Goal: Use online tool/utility: Utilize a website feature to perform a specific function

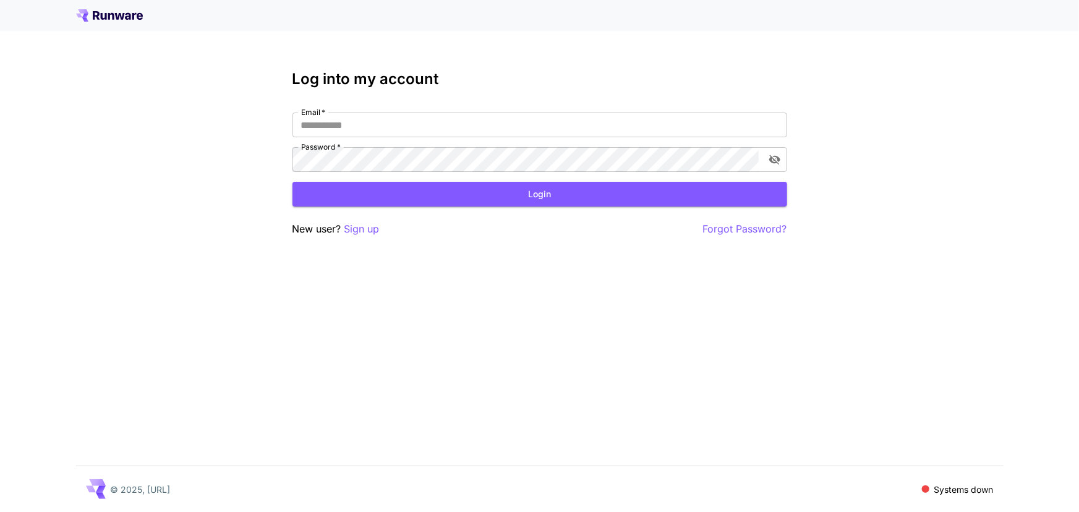
click at [321, 114] on span "*" at bounding box center [322, 112] width 5 height 9
click at [321, 114] on input "Email   *" at bounding box center [539, 124] width 494 height 25
click at [326, 125] on input "Email   *" at bounding box center [539, 124] width 494 height 25
type input "**********"
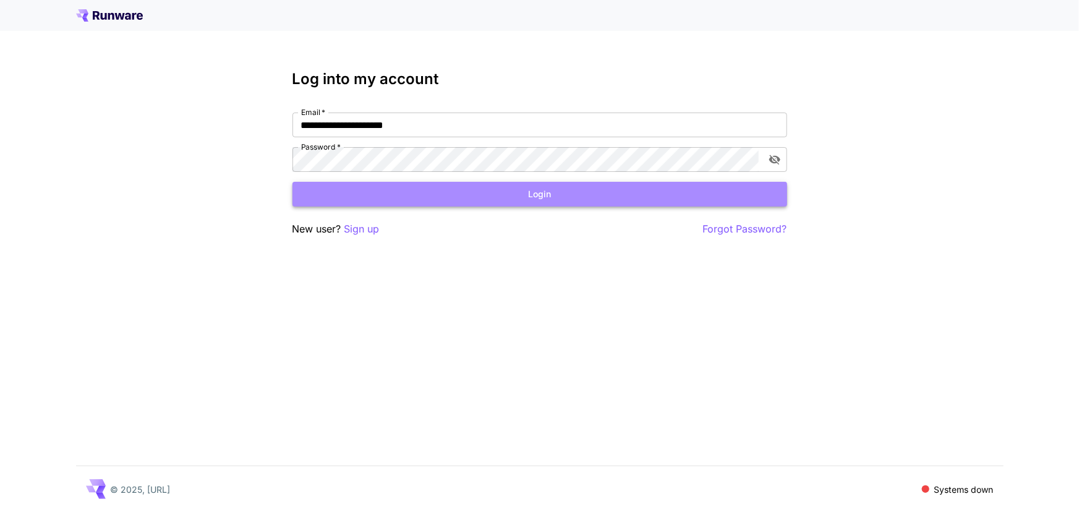
click at [583, 189] on button "Login" at bounding box center [539, 194] width 494 height 25
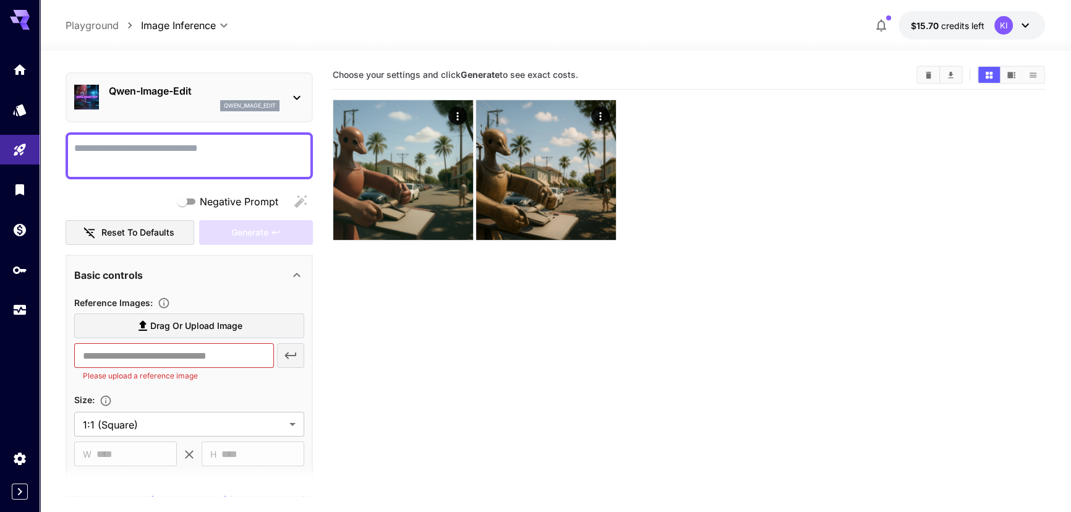
scroll to position [31, 0]
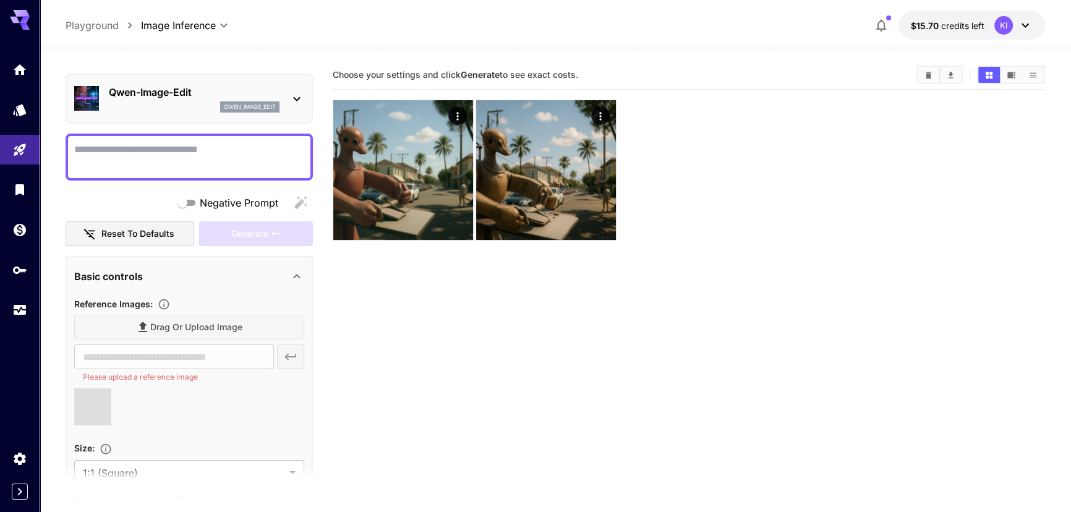
type input "**********"
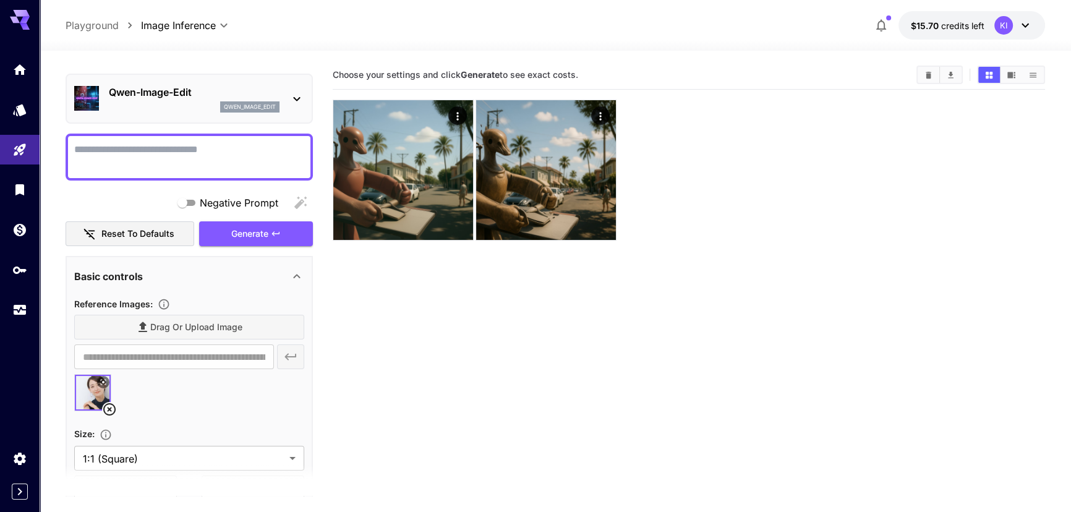
click at [124, 151] on textarea "Negative Prompt" at bounding box center [189, 157] width 230 height 30
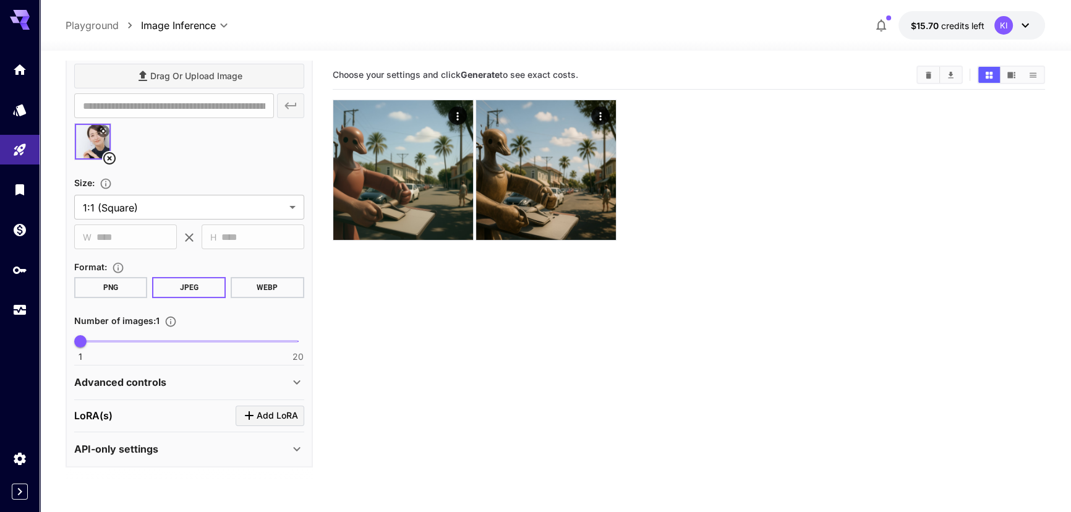
scroll to position [0, 0]
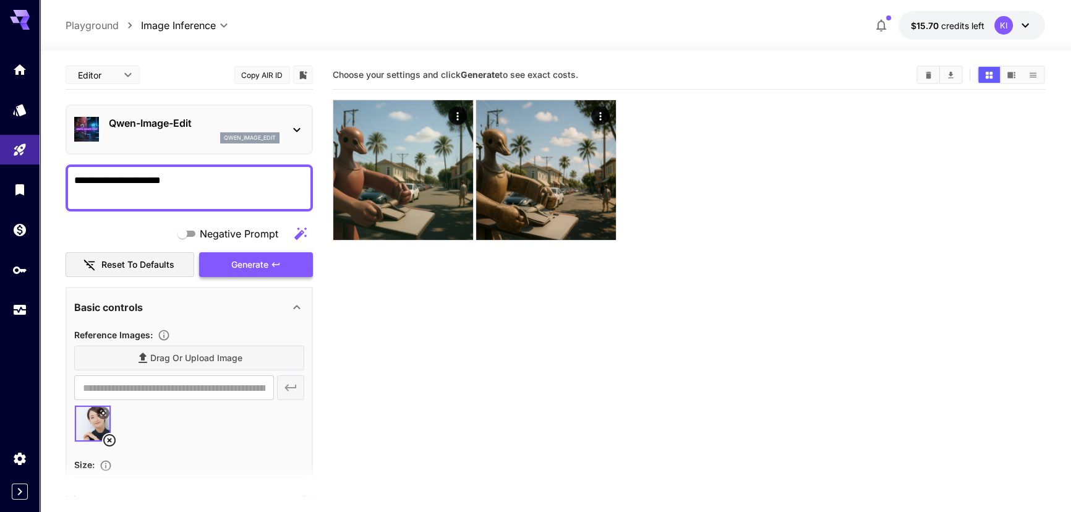
click at [247, 263] on span "Generate" at bounding box center [249, 264] width 37 height 15
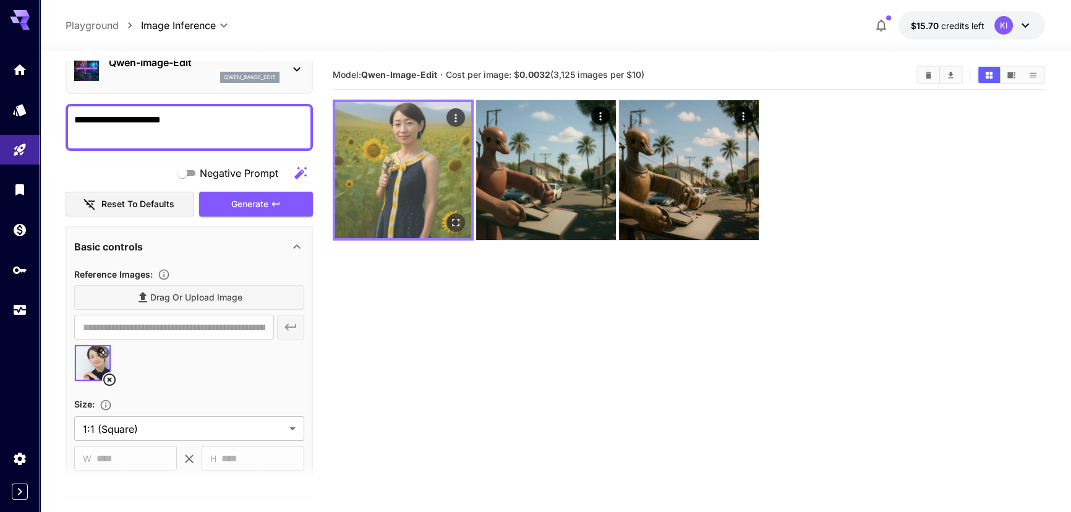
click at [420, 186] on img at bounding box center [403, 170] width 136 height 136
click at [452, 216] on button "Open in fullscreen" at bounding box center [455, 222] width 19 height 19
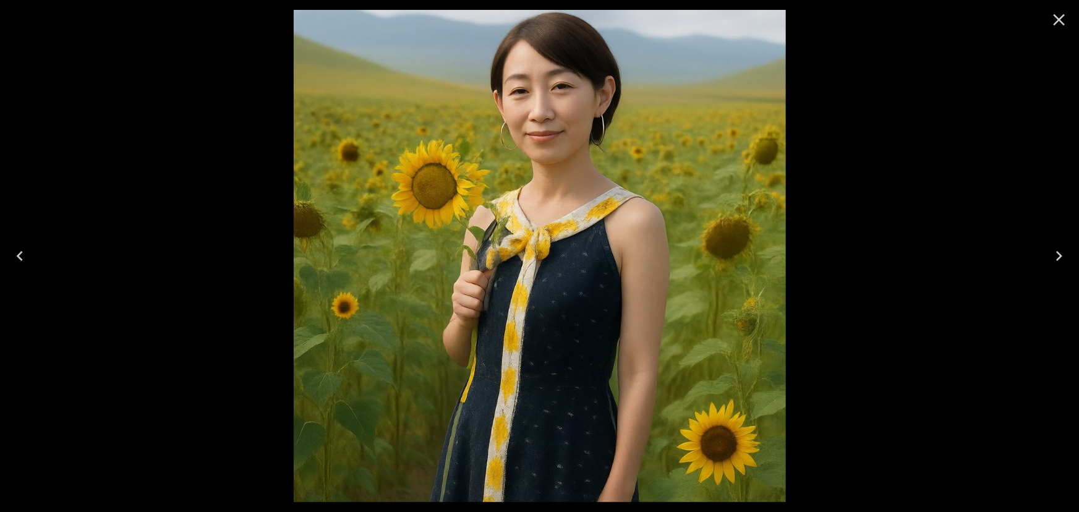
click at [1056, 25] on icon "Close" at bounding box center [1059, 20] width 20 height 20
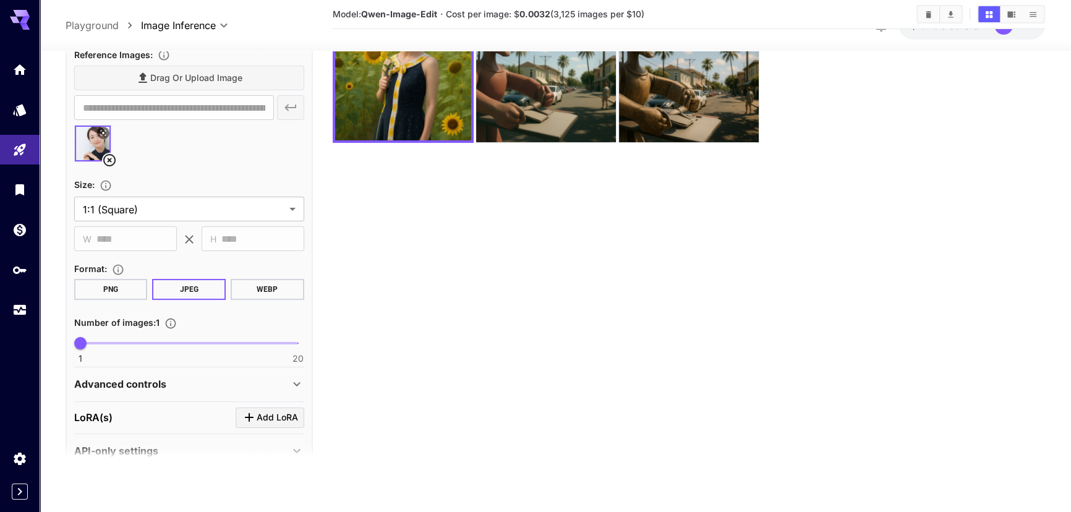
scroll to position [282, 0]
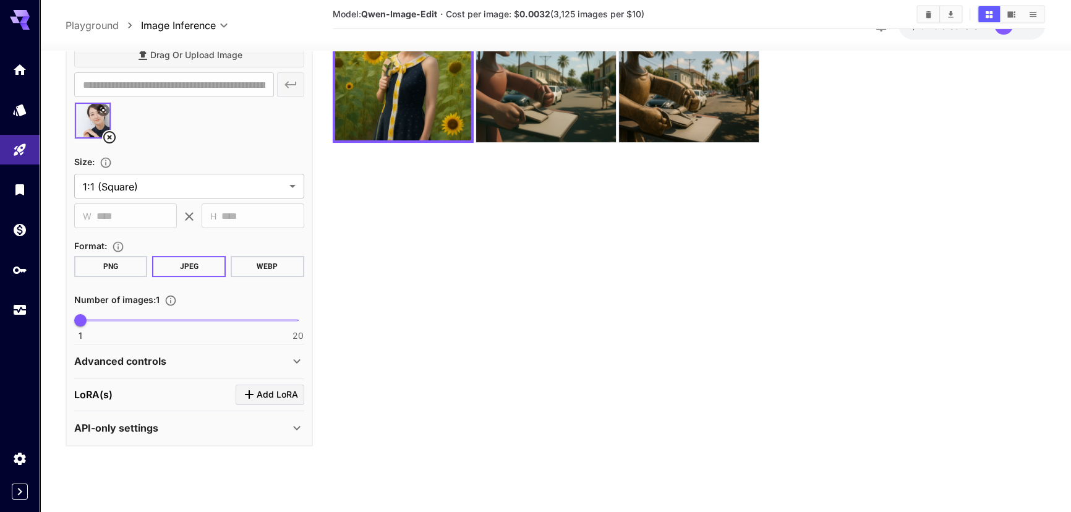
click at [151, 365] on p "Advanced controls" at bounding box center [120, 361] width 92 height 15
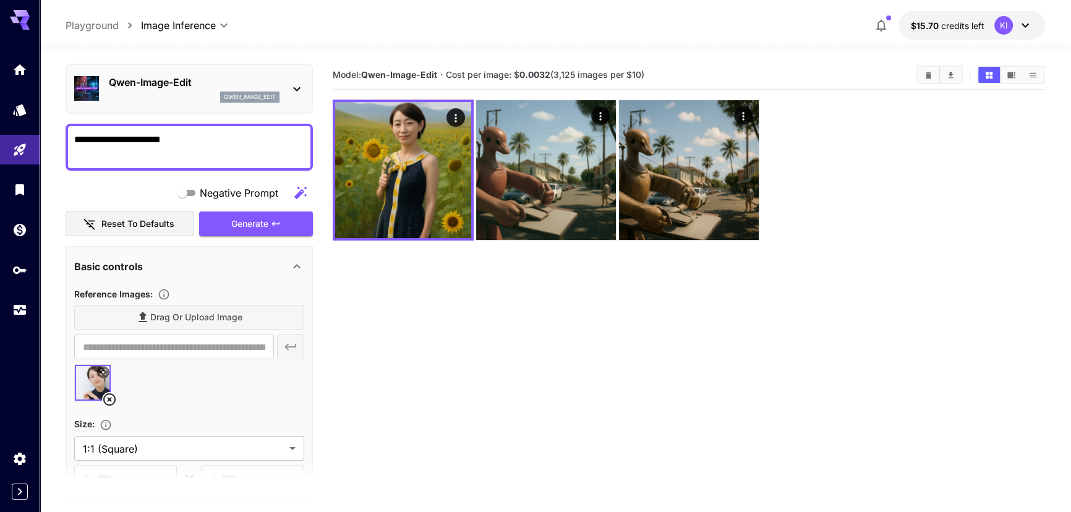
scroll to position [0, 0]
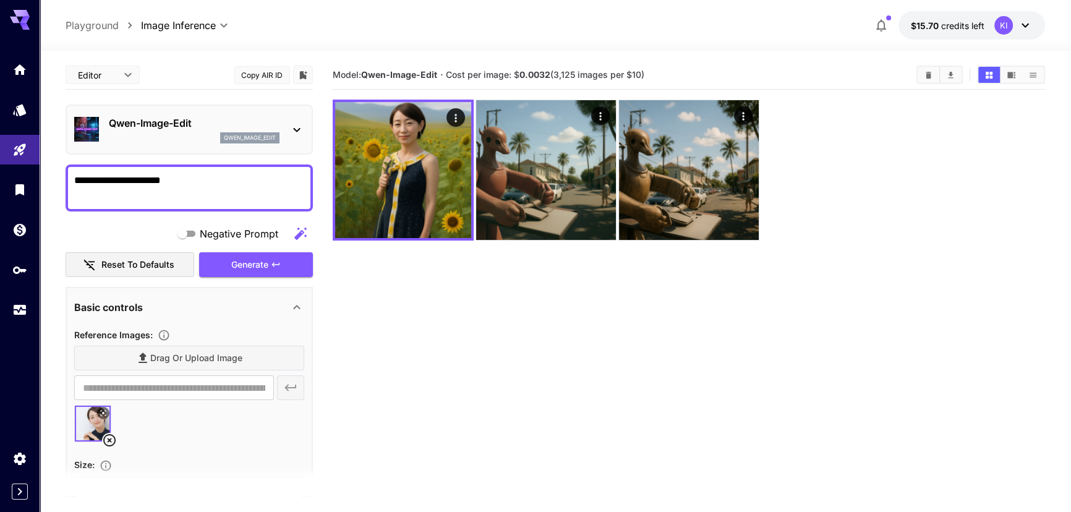
click at [200, 198] on textarea "**********" at bounding box center [189, 188] width 231 height 30
paste textarea "**********"
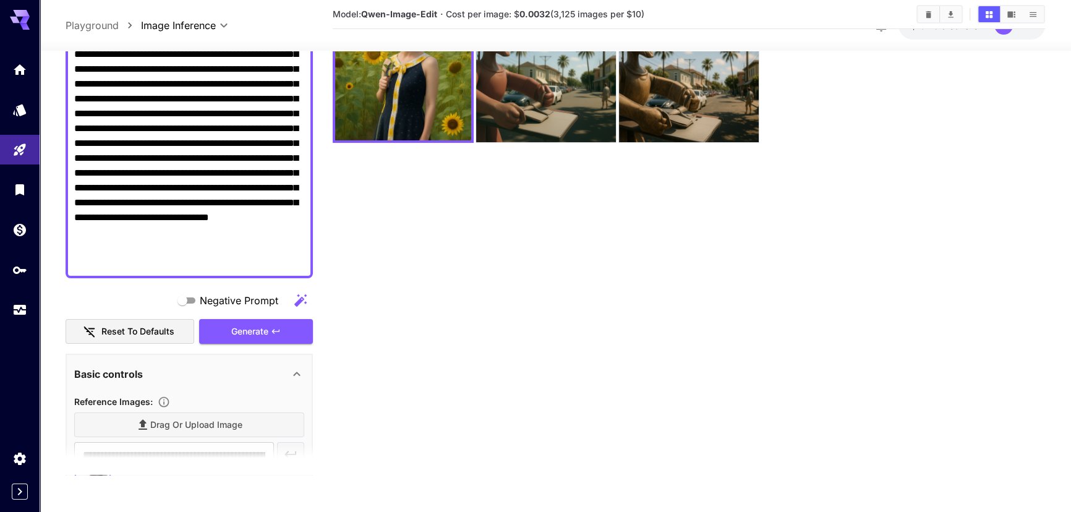
scroll to position [150, 0]
type textarea "**********"
click at [260, 323] on span "Generate" at bounding box center [249, 330] width 37 height 15
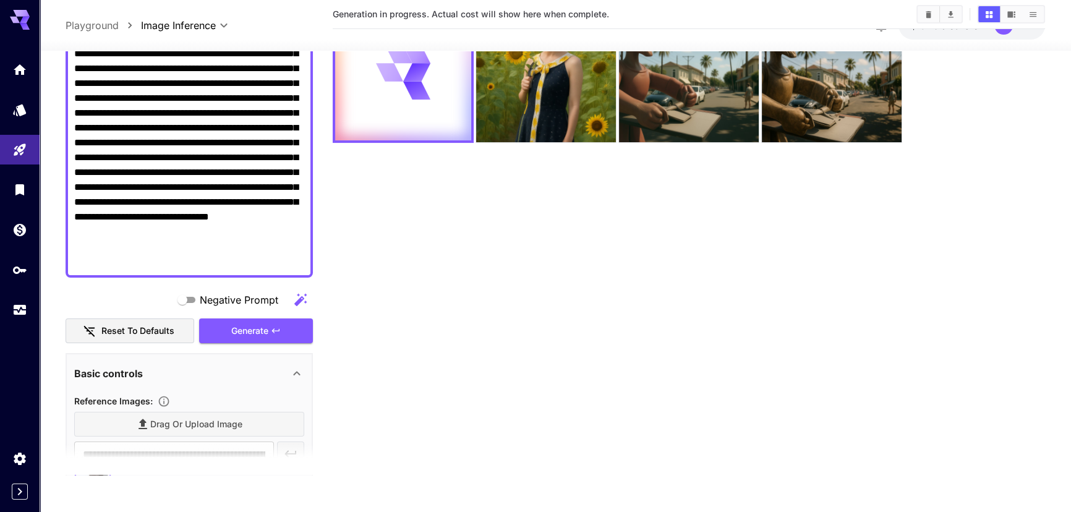
scroll to position [0, 0]
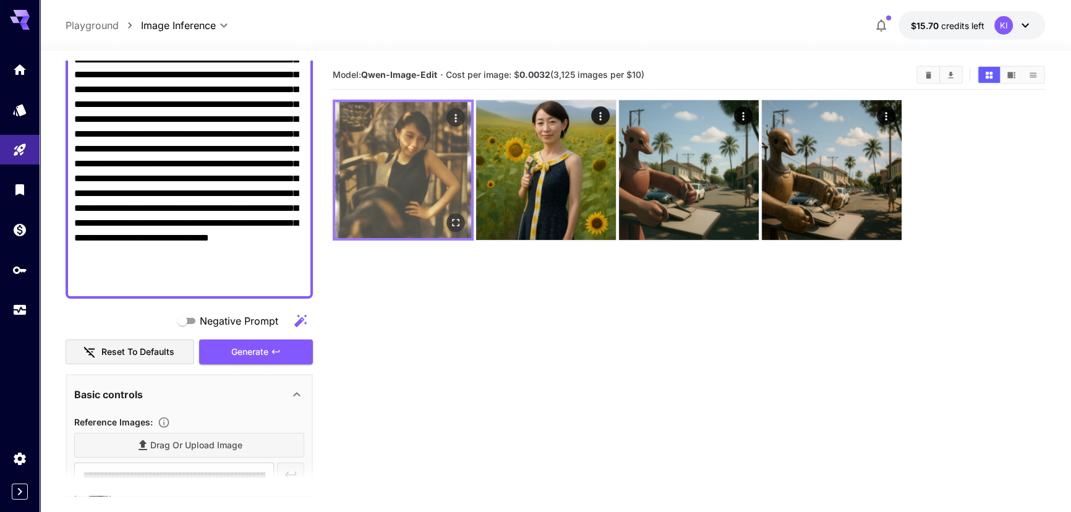
click at [403, 177] on img at bounding box center [403, 170] width 136 height 136
click at [451, 223] on icon "Open in fullscreen" at bounding box center [455, 222] width 12 height 12
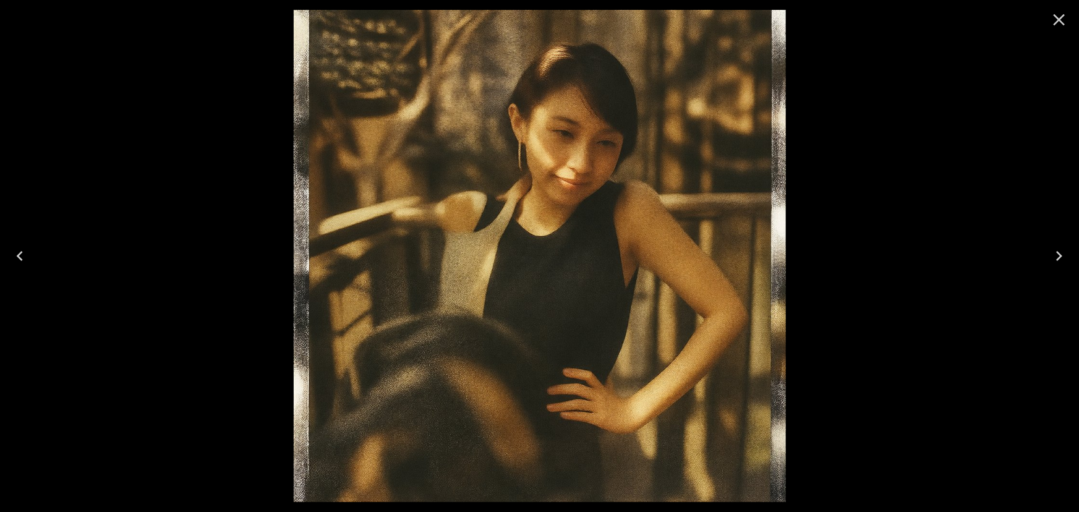
click at [1059, 19] on icon "Close" at bounding box center [1059, 20] width 12 height 12
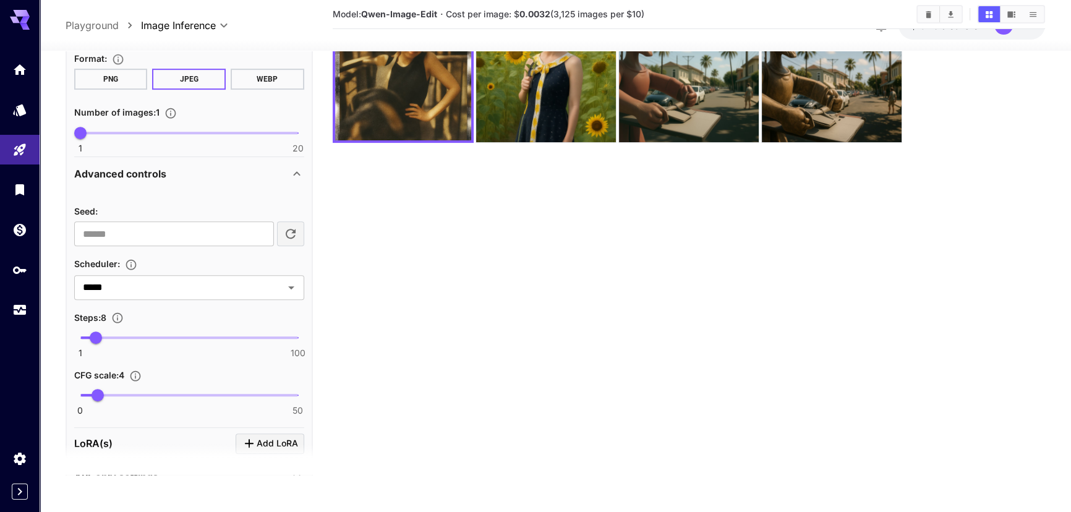
scroll to position [728, 0]
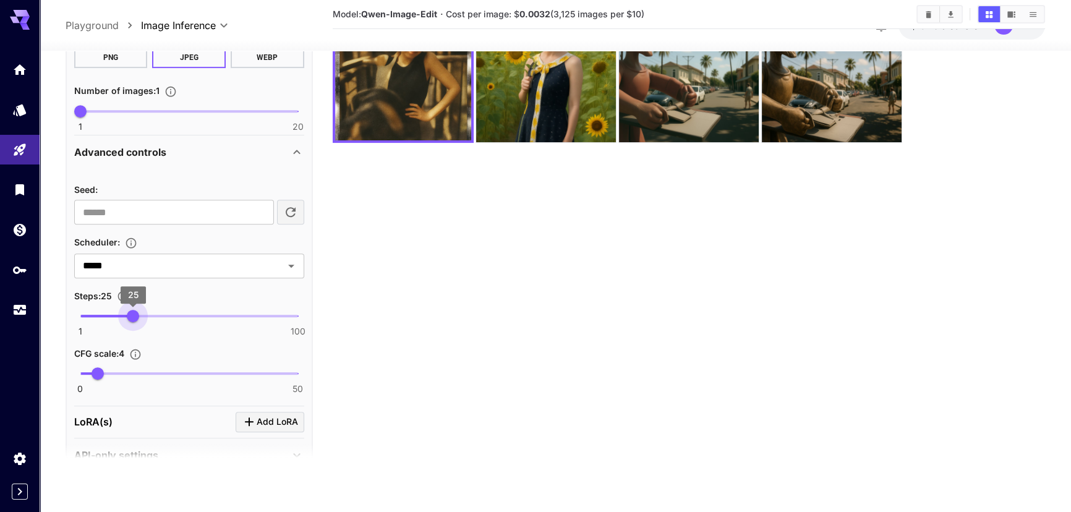
drag, startPoint x: 90, startPoint y: 315, endPoint x: 134, endPoint y: 312, distance: 44.0
click at [134, 312] on span "25" at bounding box center [133, 316] width 12 height 12
type input "**"
click at [132, 314] on span "25" at bounding box center [133, 316] width 12 height 12
drag, startPoint x: 94, startPoint y: 375, endPoint x: 87, endPoint y: 374, distance: 7.4
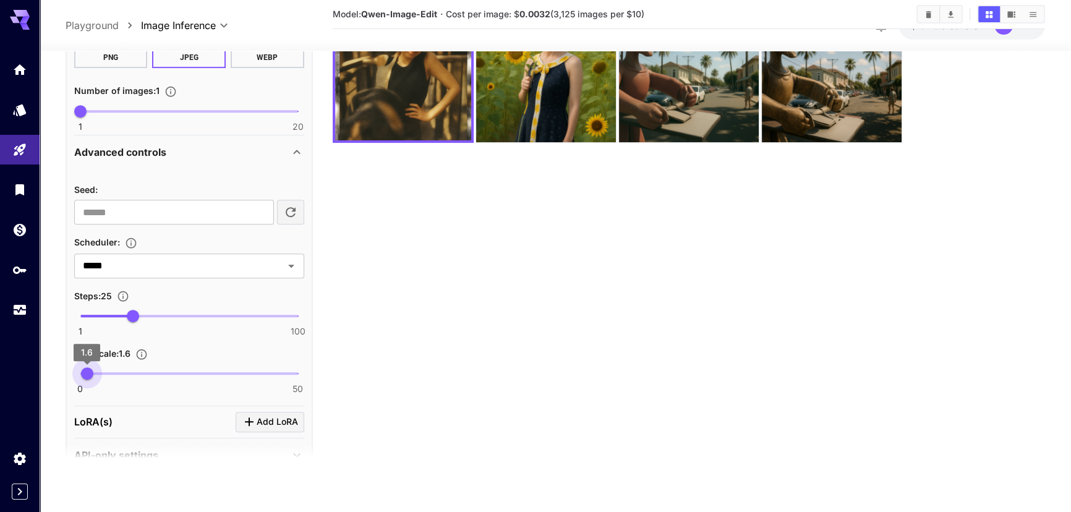
click at [87, 374] on span "1.6" at bounding box center [87, 374] width 12 height 12
click at [90, 373] on span "2.2" at bounding box center [89, 374] width 12 height 12
type input "***"
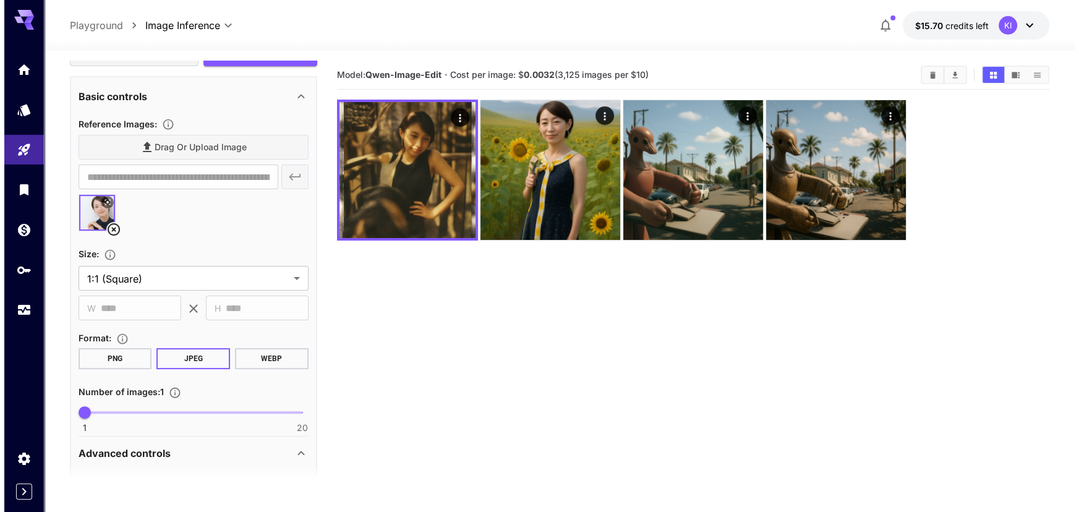
scroll to position [391, 0]
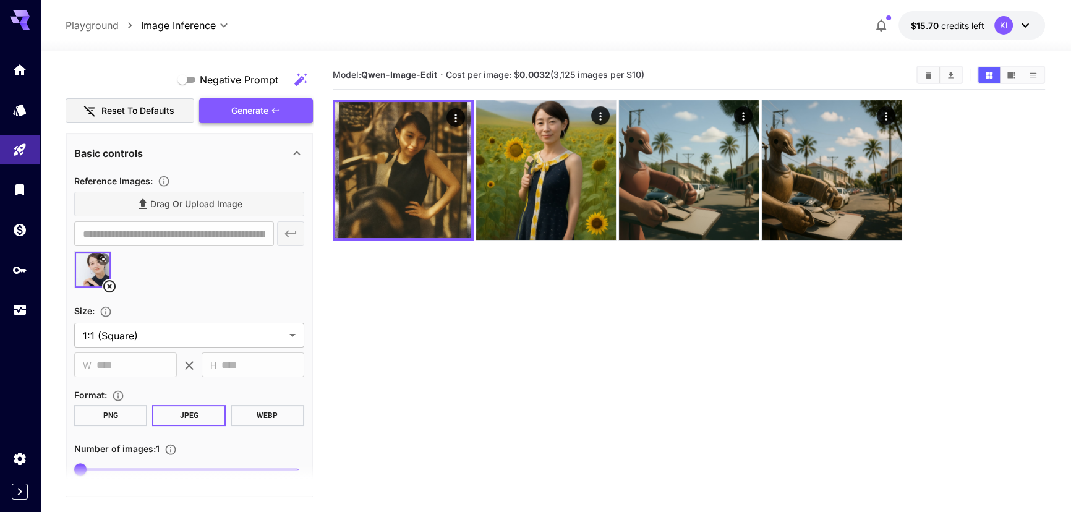
click at [240, 109] on span "Generate" at bounding box center [249, 110] width 37 height 15
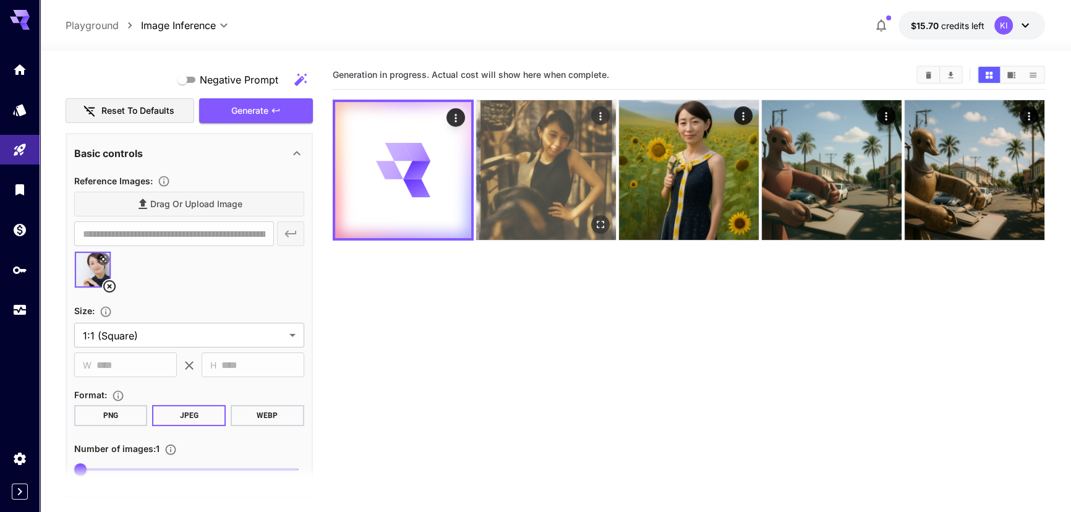
click at [540, 179] on img at bounding box center [546, 170] width 140 height 140
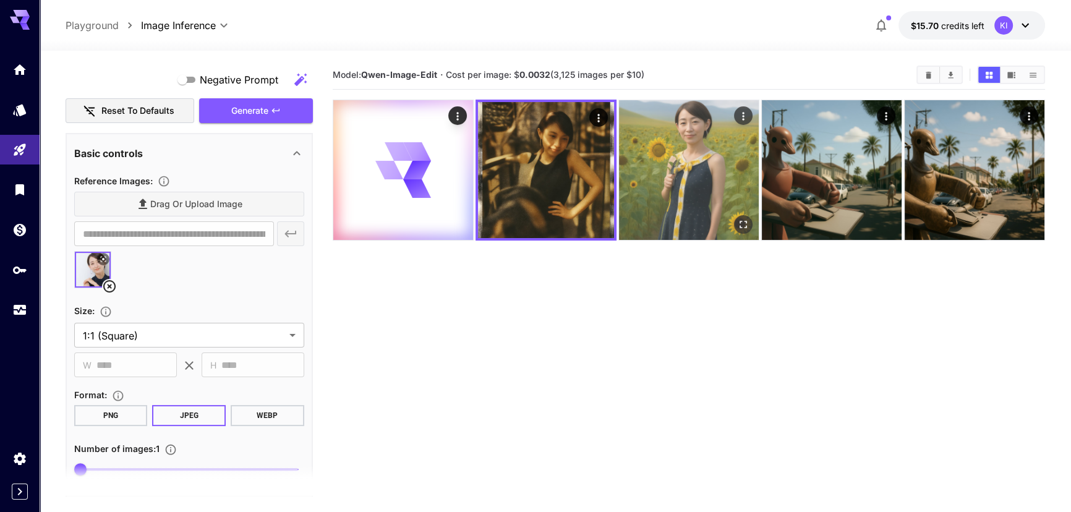
click at [700, 196] on img at bounding box center [689, 170] width 140 height 140
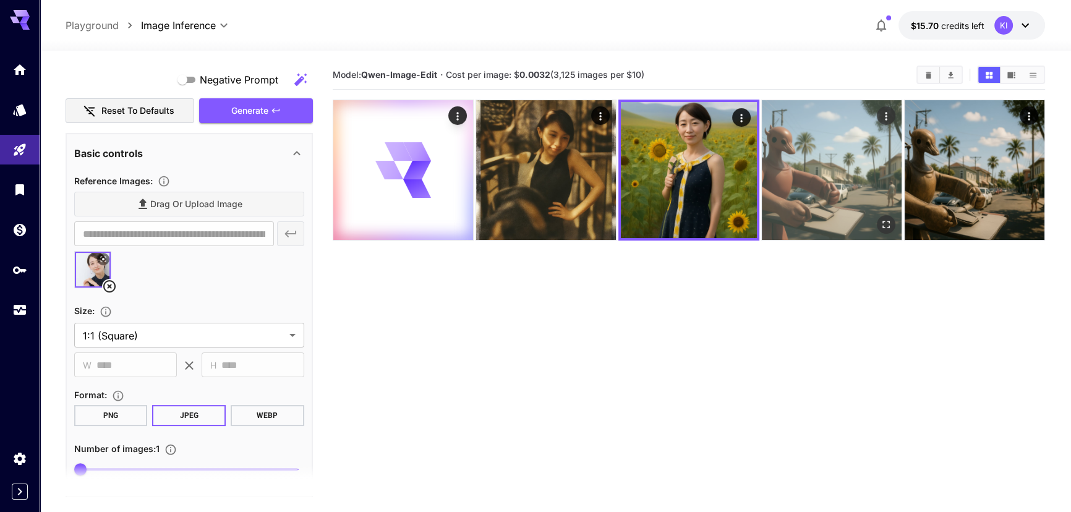
click at [773, 187] on img at bounding box center [832, 170] width 140 height 140
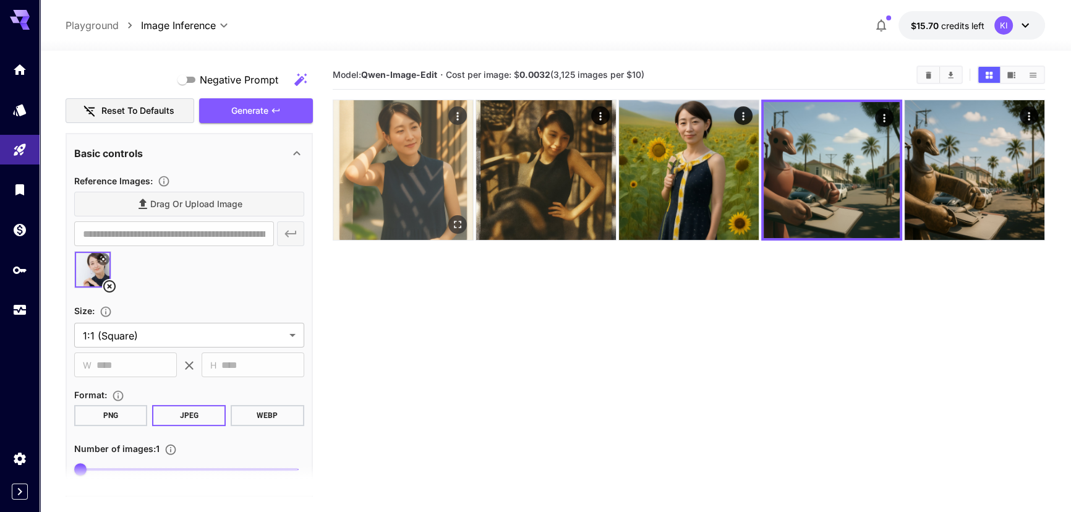
click at [401, 161] on img at bounding box center [403, 170] width 140 height 140
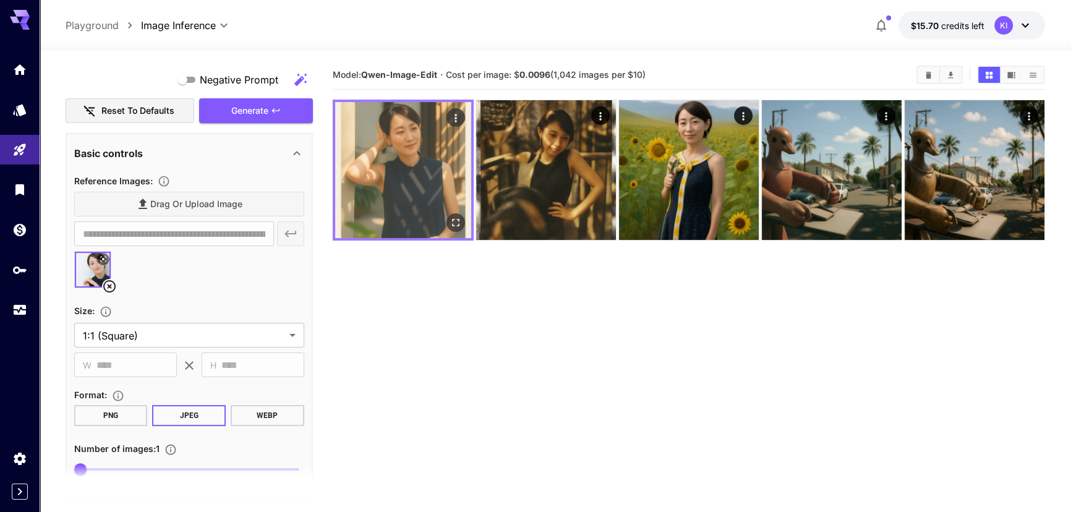
click at [426, 173] on img at bounding box center [403, 170] width 136 height 136
click at [460, 225] on icon "Open in fullscreen" at bounding box center [455, 222] width 12 height 12
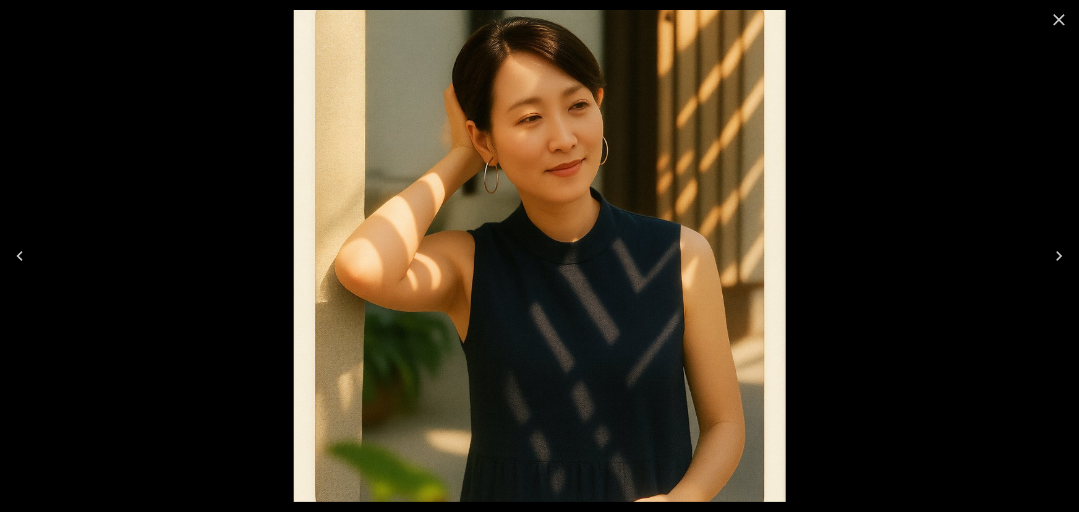
click at [1045, 23] on button "Close" at bounding box center [1059, 20] width 30 height 30
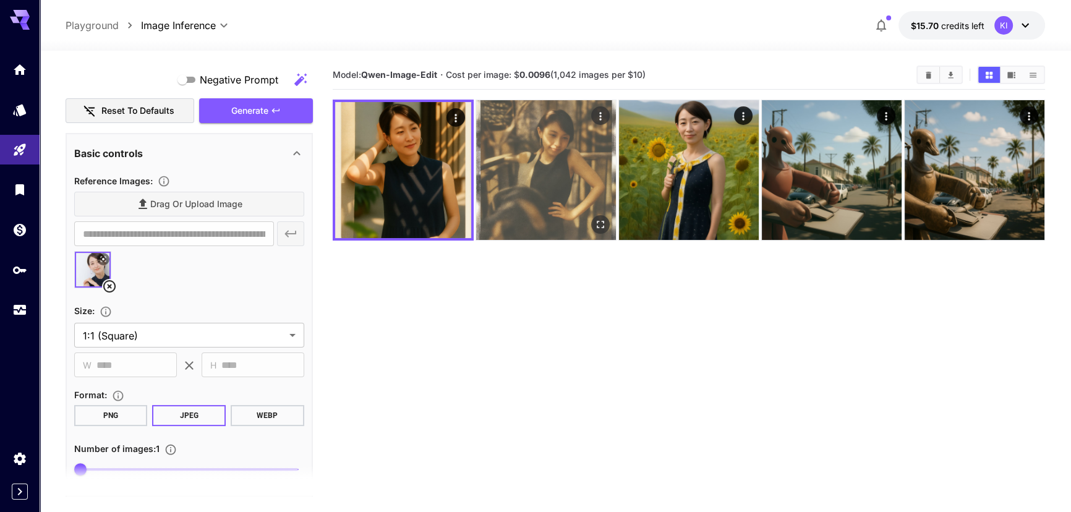
click at [540, 164] on img at bounding box center [546, 170] width 140 height 140
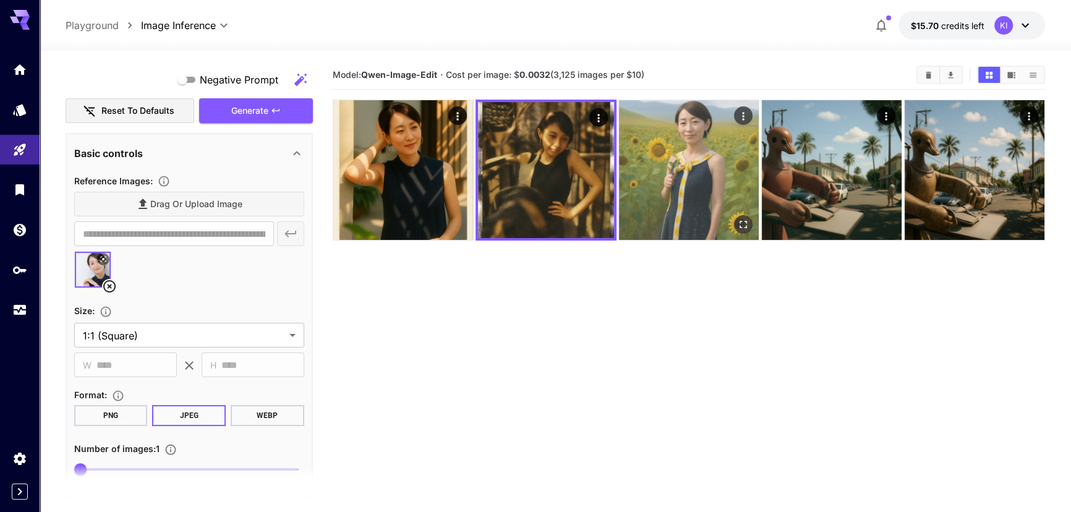
click at [711, 140] on img at bounding box center [689, 170] width 140 height 140
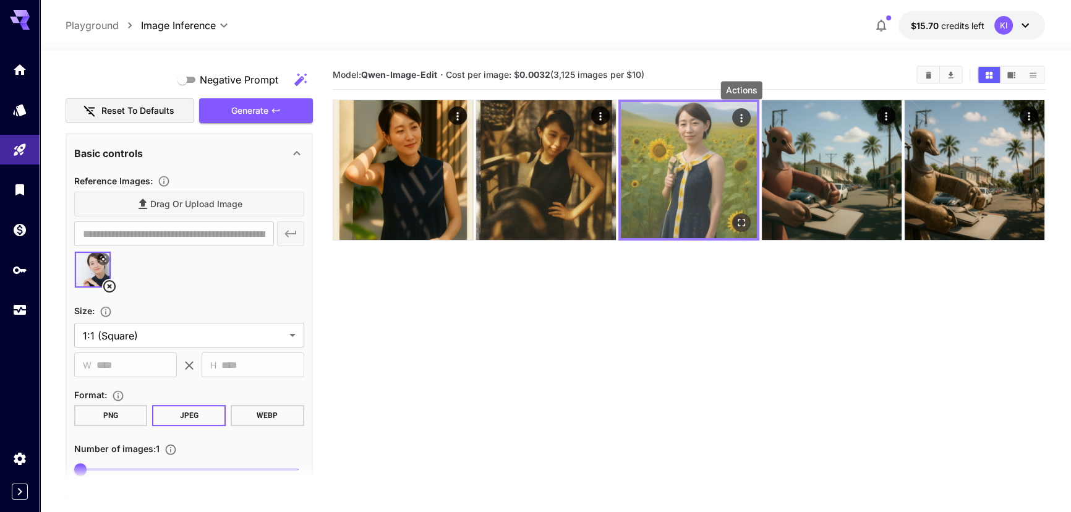
click at [739, 117] on icon "Actions" at bounding box center [741, 118] width 12 height 12
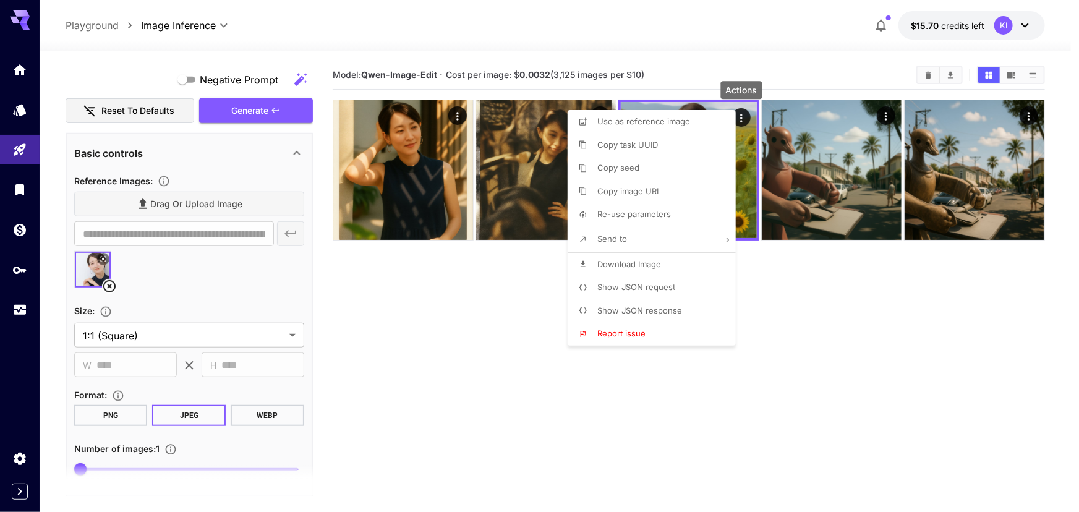
click at [630, 216] on span "Re-use parameters" at bounding box center [634, 214] width 74 height 10
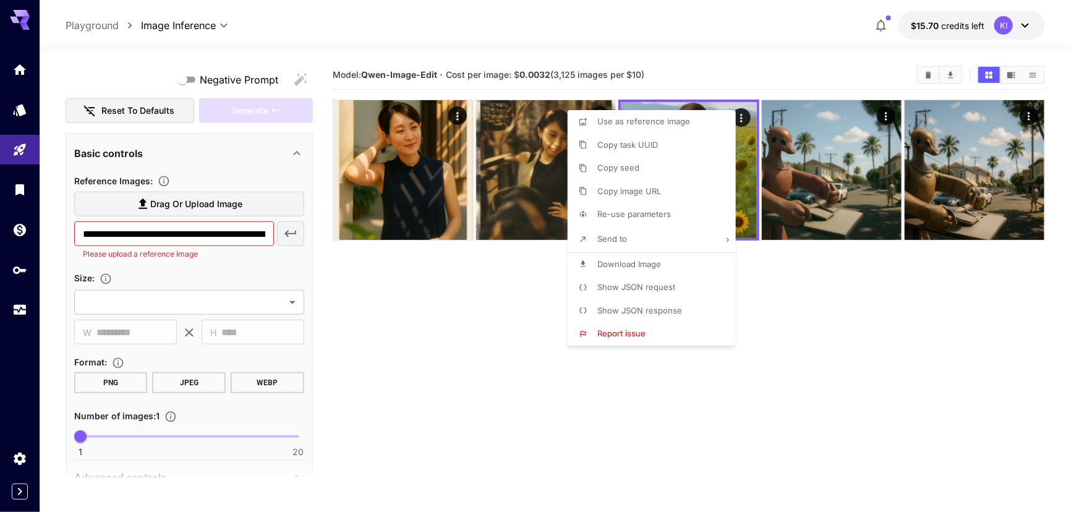
type input "*********"
type input "*"
type textarea "**********"
type input "**********"
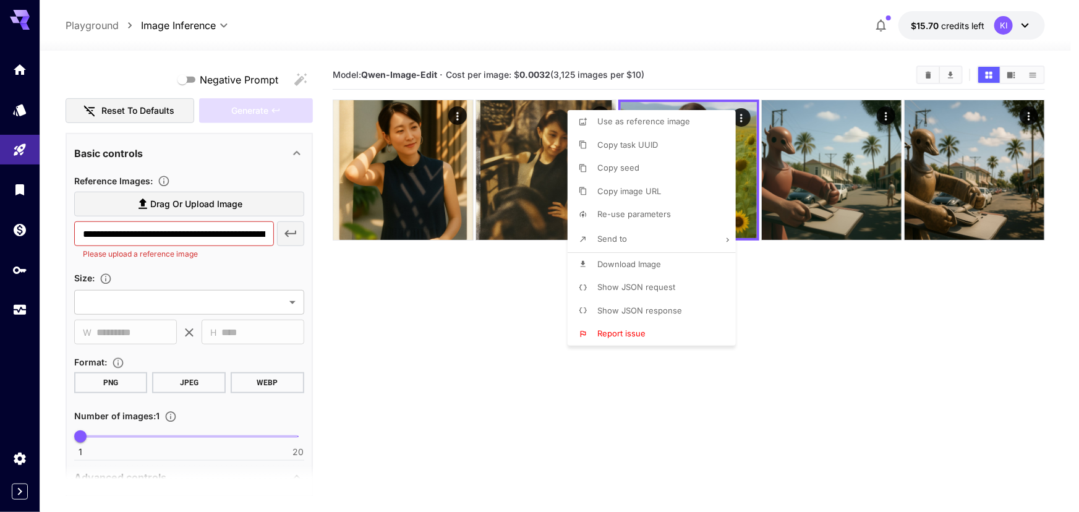
type input "****"
type input "*"
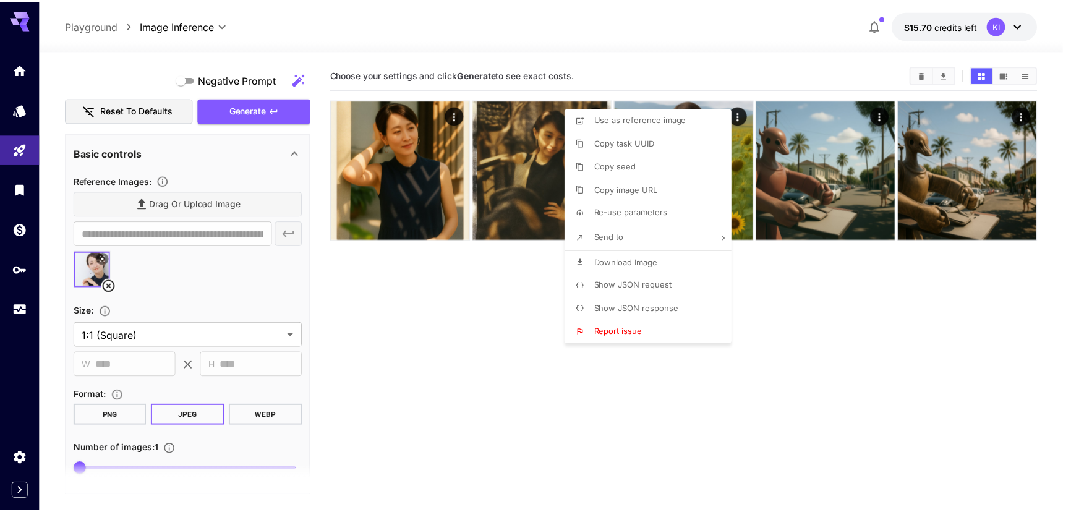
scroll to position [154, 0]
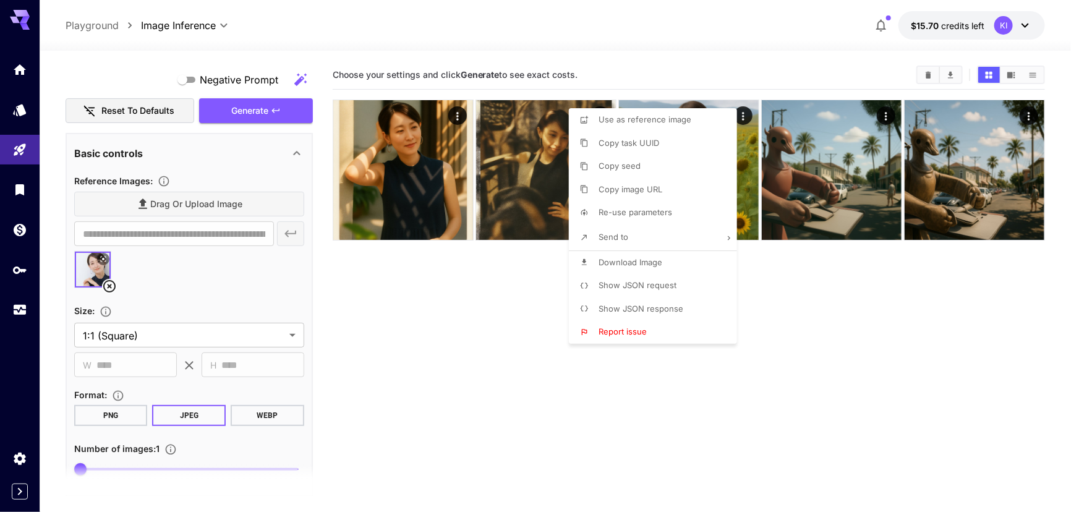
click at [406, 330] on div at bounding box center [539, 256] width 1079 height 512
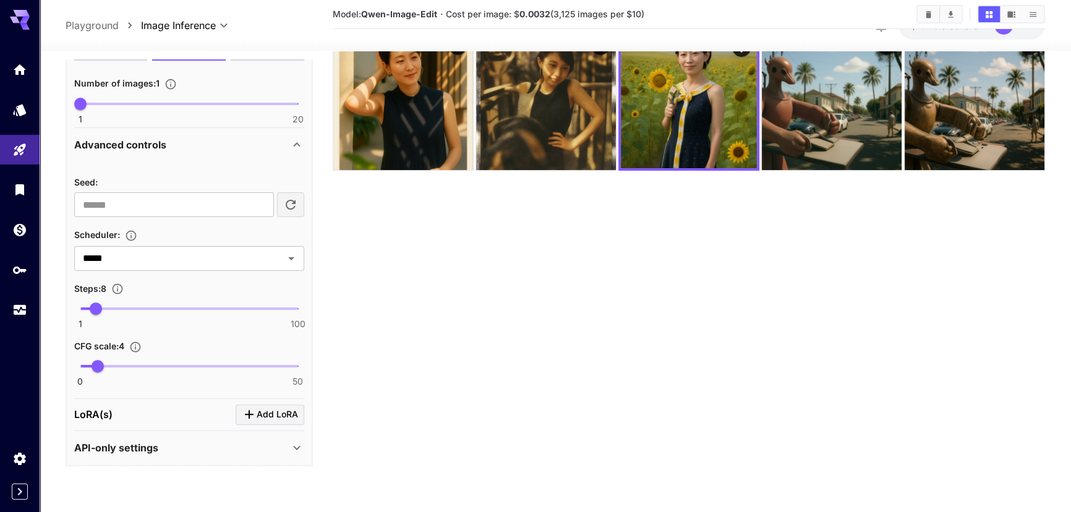
scroll to position [70, 0]
type input "***"
drag, startPoint x: 97, startPoint y: 361, endPoint x: 90, endPoint y: 366, distance: 8.4
click at [90, 366] on span "2.3" at bounding box center [90, 366] width 12 height 12
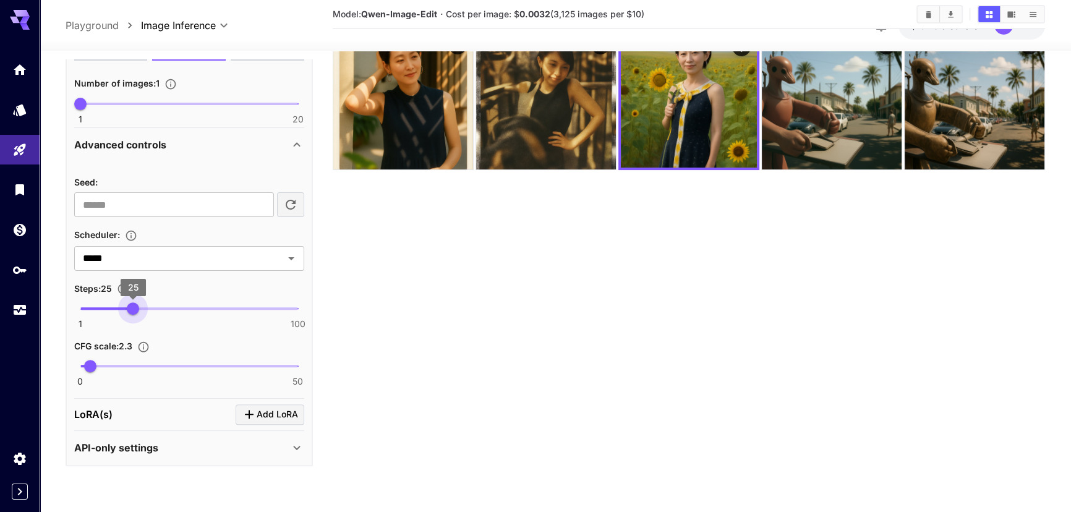
drag, startPoint x: 97, startPoint y: 311, endPoint x: 134, endPoint y: 308, distance: 37.2
click at [134, 308] on span "25" at bounding box center [133, 308] width 12 height 12
type input "**"
click at [134, 309] on span "25" at bounding box center [133, 308] width 12 height 12
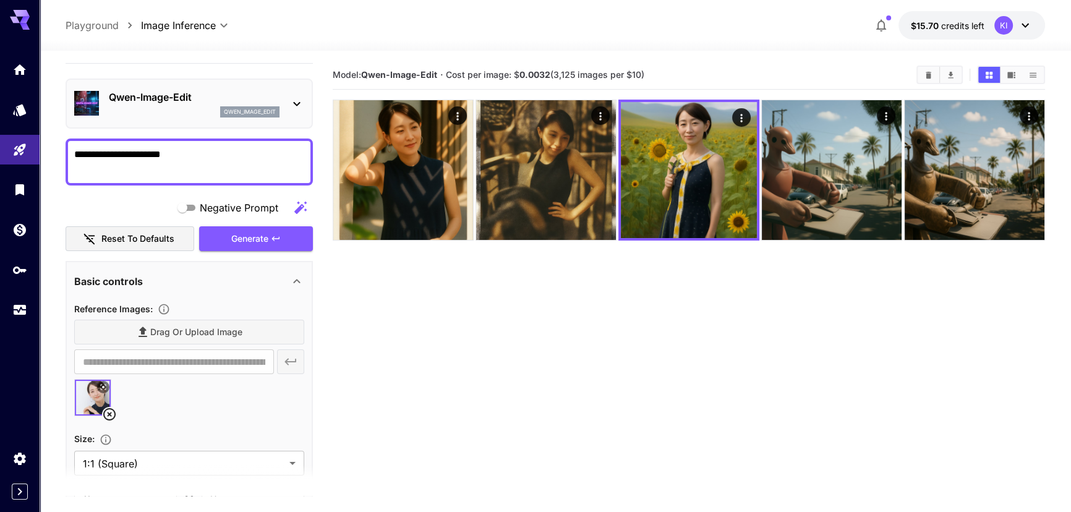
scroll to position [12, 0]
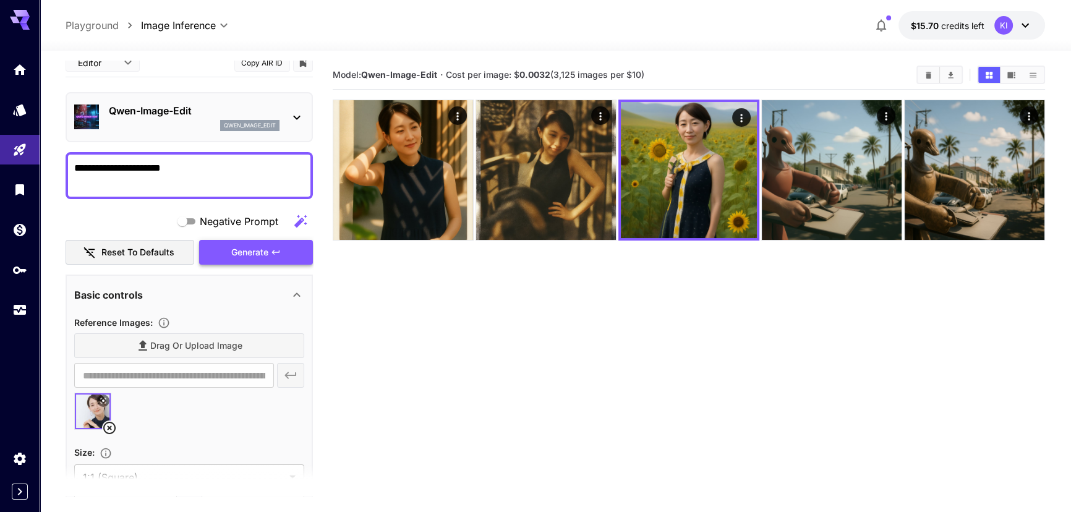
click at [261, 248] on span "Generate" at bounding box center [249, 252] width 37 height 15
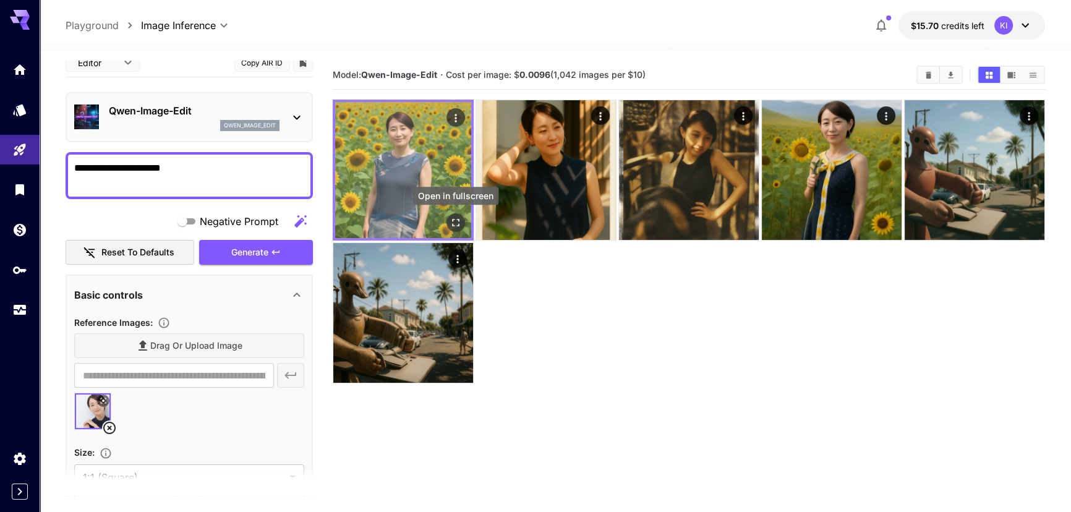
click at [452, 219] on icon "Open in fullscreen" at bounding box center [455, 222] width 7 height 7
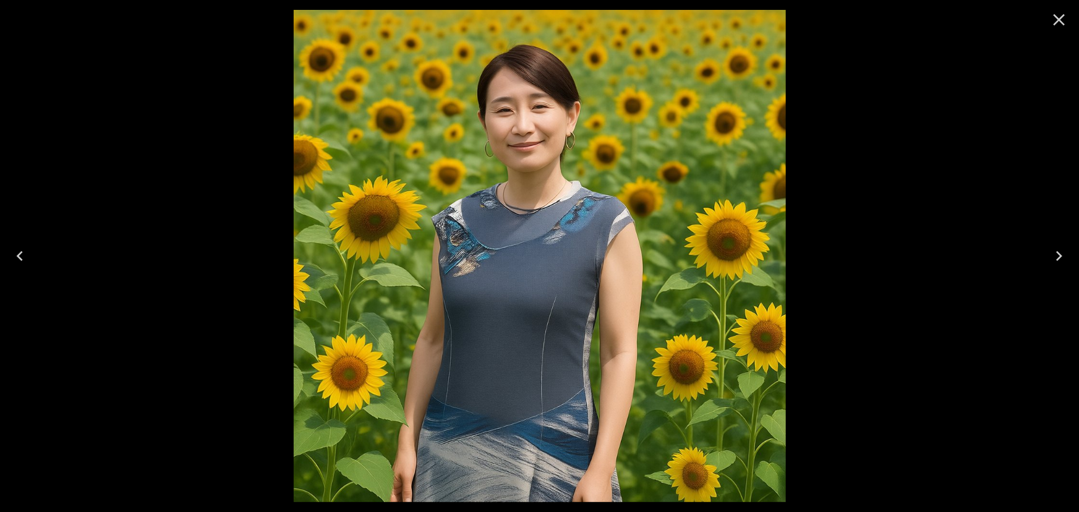
click at [1053, 25] on icon "Close" at bounding box center [1059, 20] width 20 height 20
